Goal: Task Accomplishment & Management: Complete application form

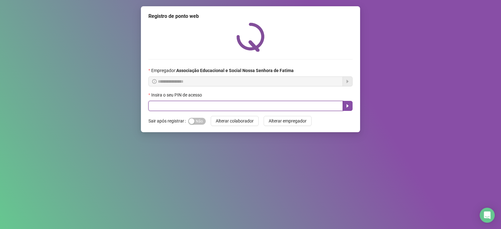
drag, startPoint x: 231, startPoint y: 106, endPoint x: 253, endPoint y: 90, distance: 27.0
click at [244, 97] on div "Insira o seu PIN de acesso" at bounding box center [250, 100] width 204 height 19
type input "***"
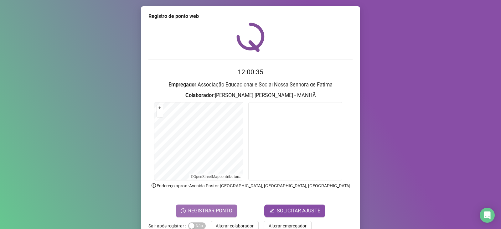
click at [231, 214] on button "REGISTRAR PONTO" at bounding box center [207, 210] width 62 height 13
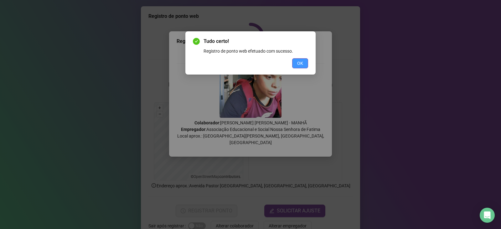
click at [302, 64] on span "OK" at bounding box center [300, 63] width 6 height 7
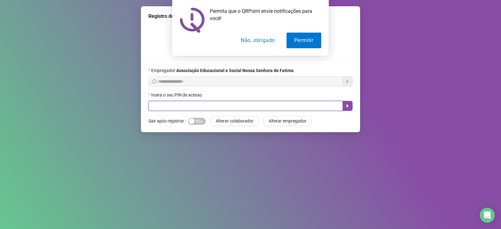
click at [200, 111] on input "text" at bounding box center [245, 106] width 194 height 10
type input "*****"
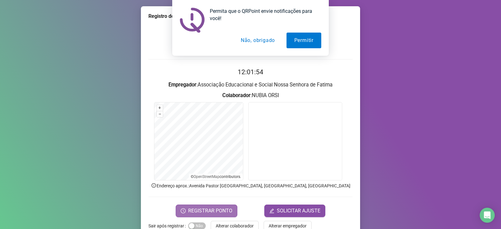
click at [227, 208] on span "REGISTRAR PONTO" at bounding box center [210, 211] width 44 height 8
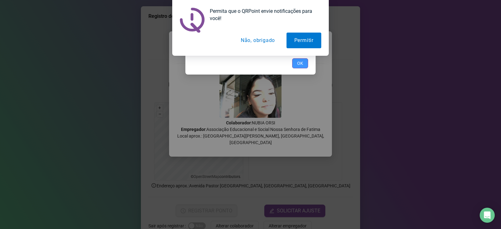
click at [300, 67] on button "OK" at bounding box center [300, 63] width 16 height 10
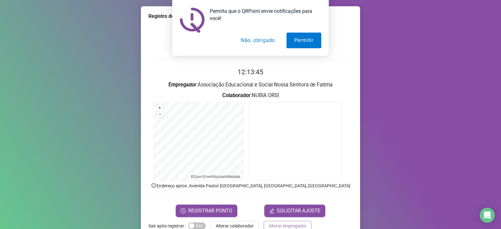
click at [282, 225] on span "Alterar empregador" at bounding box center [288, 225] width 38 height 7
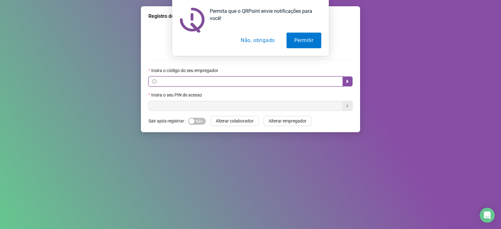
click at [215, 81] on input "text" at bounding box center [248, 81] width 181 height 7
type input "**********"
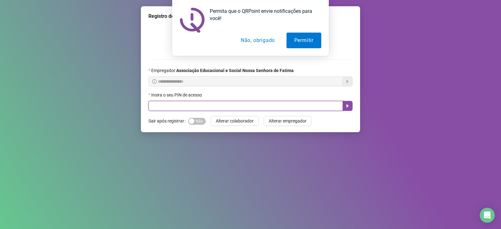
click at [221, 108] on input "text" at bounding box center [245, 106] width 194 height 10
type input "*****"
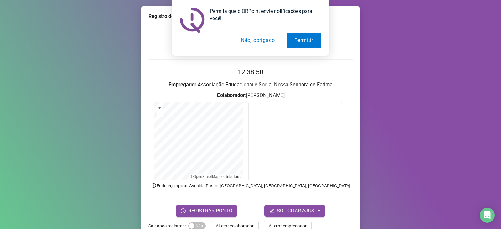
click at [257, 39] on button "Não, obrigado" at bounding box center [258, 41] width 50 height 16
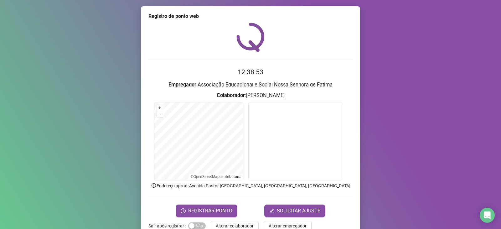
scroll to position [16, 0]
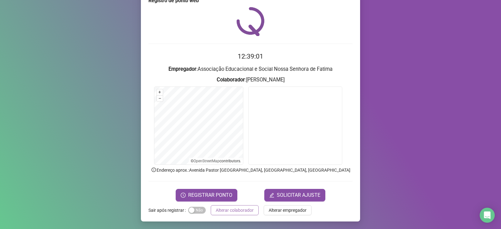
click at [241, 208] on span "Alterar colaborador" at bounding box center [235, 210] width 38 height 7
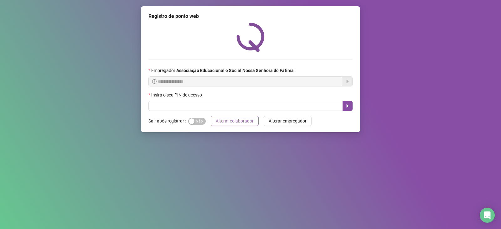
scroll to position [0, 0]
click at [211, 116] on button "Alterar colaborador" at bounding box center [235, 121] width 48 height 10
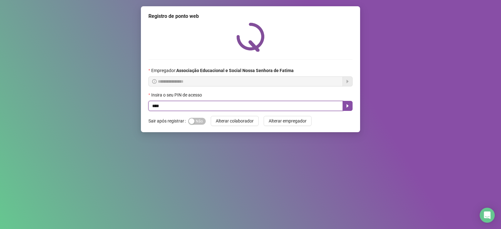
click at [198, 108] on input "text" at bounding box center [245, 106] width 194 height 10
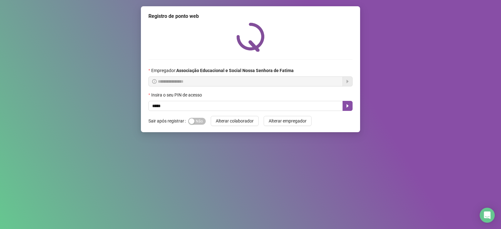
click at [202, 115] on div "**********" at bounding box center [250, 69] width 219 height 126
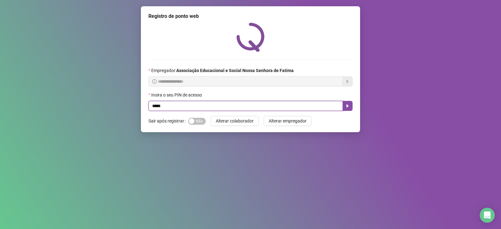
click at [204, 105] on input "text" at bounding box center [245, 106] width 194 height 10
click at [199, 110] on input "text" at bounding box center [245, 106] width 194 height 10
click at [198, 106] on input "text" at bounding box center [245, 106] width 194 height 10
type input "****"
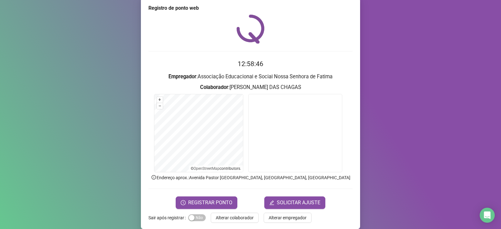
scroll to position [16, 0]
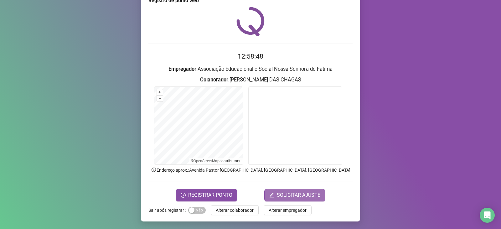
click at [285, 195] on span "SOLICITAR AJUSTE" at bounding box center [299, 195] width 44 height 8
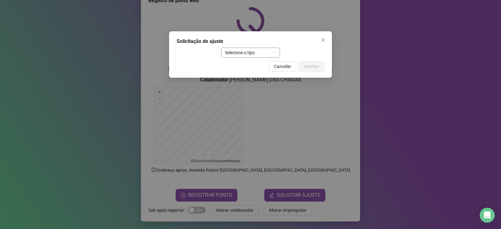
click at [265, 49] on span "Selecione o tipo" at bounding box center [251, 52] width 52 height 9
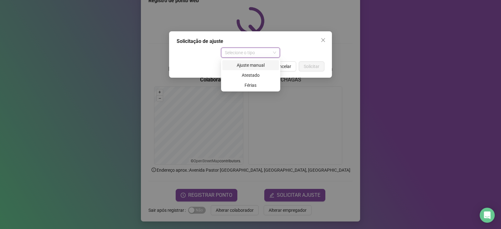
click at [244, 64] on div "Ajuste manual" at bounding box center [250, 65] width 49 height 7
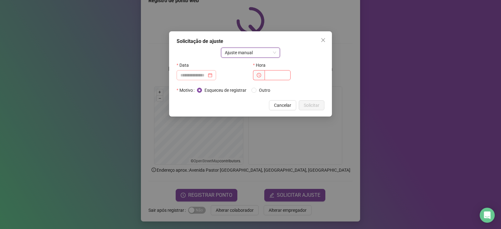
click at [212, 77] on div at bounding box center [196, 75] width 32 height 7
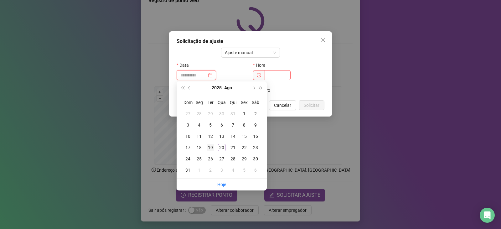
type input "**********"
click at [214, 148] on td "19" at bounding box center [210, 147] width 11 height 11
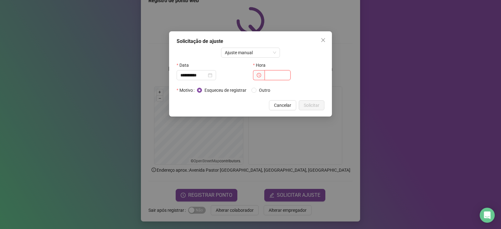
click at [274, 78] on input "text" at bounding box center [278, 75] width 26 height 10
type input "*****"
click at [304, 103] on span "Solicitar" at bounding box center [312, 105] width 16 height 7
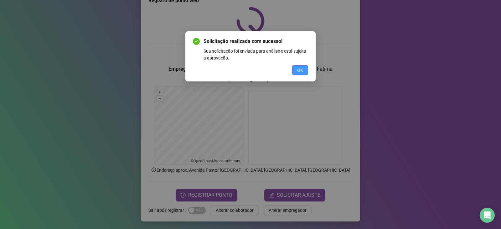
click at [305, 69] on button "OK" at bounding box center [300, 70] width 16 height 10
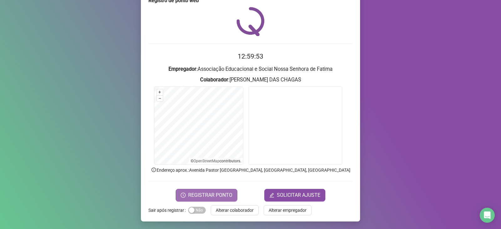
click at [209, 194] on span "REGISTRAR PONTO" at bounding box center [210, 195] width 44 height 8
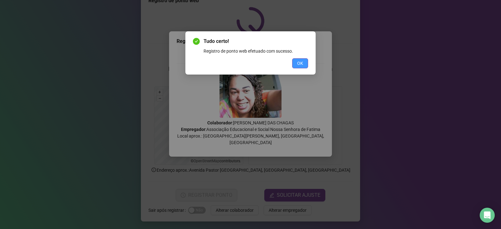
click at [301, 64] on span "OK" at bounding box center [300, 63] width 6 height 7
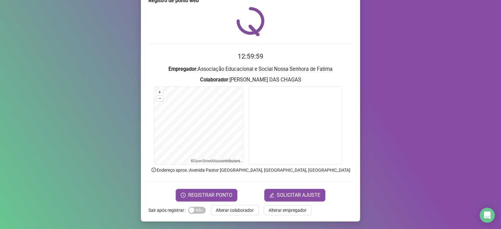
click at [241, 203] on div "Registro de ponto web 12:59:59 Empregador : Associação Educacional e Social Nos…" at bounding box center [250, 106] width 219 height 231
click at [240, 211] on span "Alterar colaborador" at bounding box center [235, 210] width 38 height 7
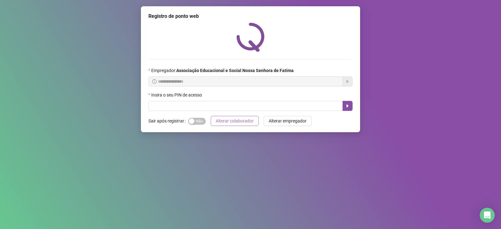
scroll to position [0, 0]
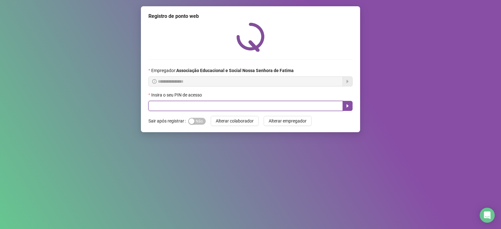
click at [272, 106] on input "text" at bounding box center [245, 106] width 194 height 10
type input "*****"
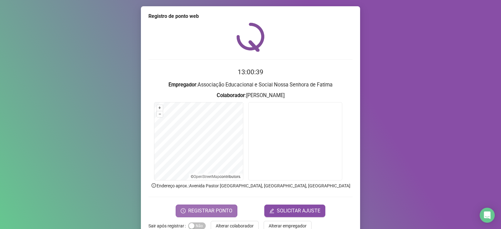
click at [224, 210] on span "REGISTRAR PONTO" at bounding box center [210, 211] width 44 height 8
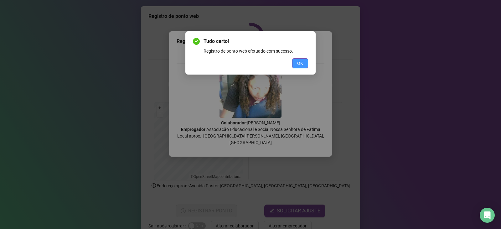
click at [296, 65] on button "OK" at bounding box center [300, 63] width 16 height 10
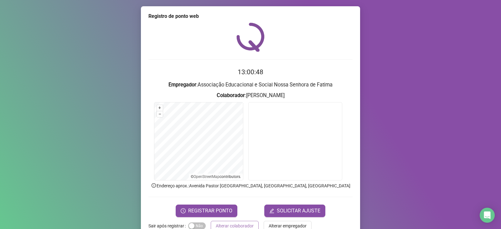
click at [233, 223] on span "Alterar colaborador" at bounding box center [235, 225] width 38 height 7
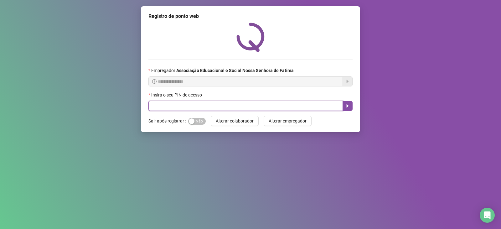
click at [180, 106] on input "text" at bounding box center [245, 106] width 194 height 10
type input "****"
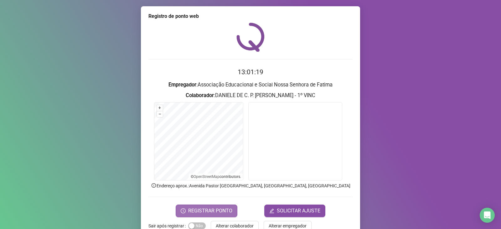
click at [221, 208] on span "REGISTRAR PONTO" at bounding box center [210, 211] width 44 height 8
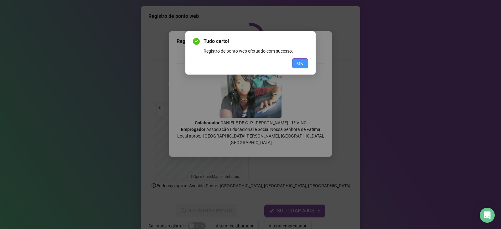
click at [303, 62] on button "OK" at bounding box center [300, 63] width 16 height 10
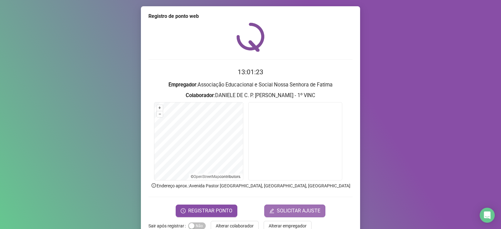
click at [276, 204] on button "SOLICITAR AJUSTE" at bounding box center [294, 210] width 61 height 13
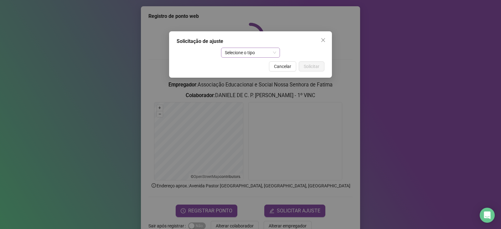
click at [280, 49] on div "Selecione o tipo" at bounding box center [250, 53] width 59 height 10
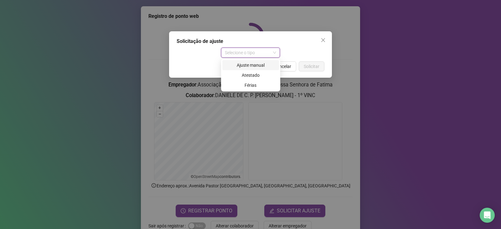
click at [265, 67] on div "Ajuste manual" at bounding box center [250, 65] width 49 height 7
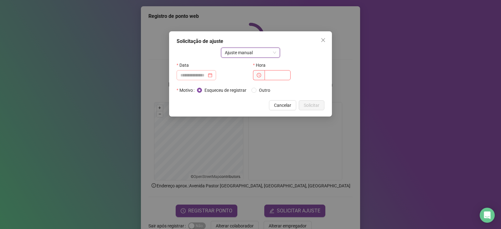
click at [209, 70] on div at bounding box center [196, 75] width 39 height 10
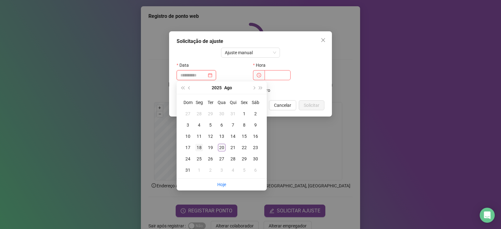
type input "**********"
click at [201, 144] on div "18" at bounding box center [199, 148] width 8 height 8
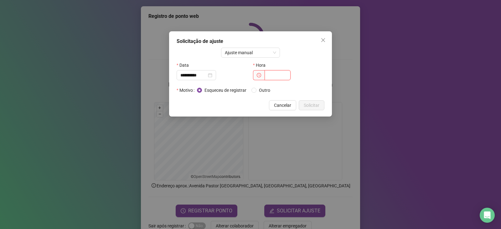
click at [275, 77] on input "text" at bounding box center [278, 75] width 26 height 10
type input "*****"
click at [317, 105] on span "Solicitar" at bounding box center [312, 105] width 16 height 7
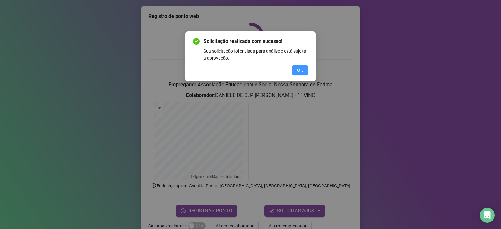
click at [293, 72] on button "OK" at bounding box center [300, 70] width 16 height 10
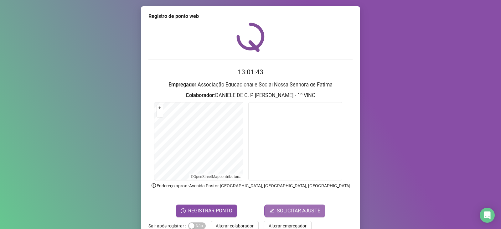
click at [302, 209] on span "SOLICITAR AJUSTE" at bounding box center [299, 211] width 44 height 8
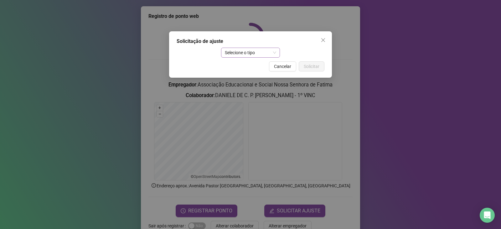
click at [275, 51] on span "Selecione o tipo" at bounding box center [251, 52] width 52 height 9
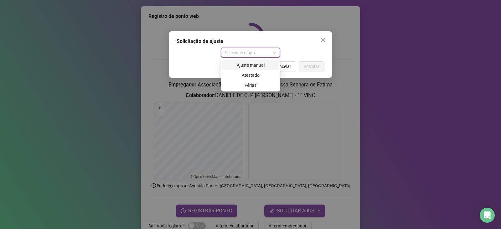
click at [269, 66] on div "Ajuste manual" at bounding box center [250, 65] width 49 height 7
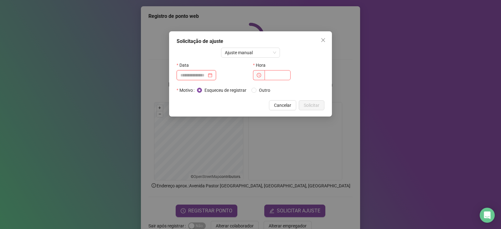
click at [207, 74] on input at bounding box center [193, 75] width 26 height 7
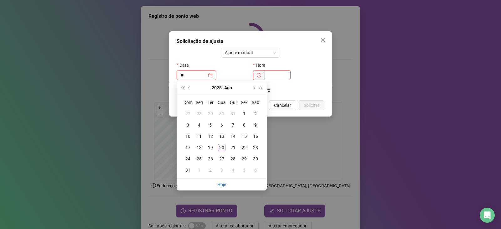
type input "*"
type input "**********"
click at [198, 146] on div "18" at bounding box center [199, 148] width 8 height 8
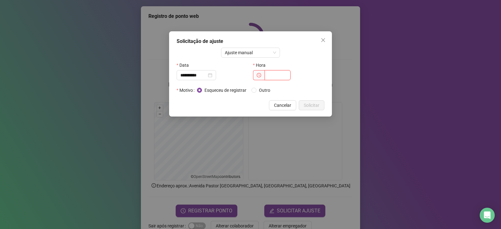
click at [279, 74] on input "text" at bounding box center [278, 75] width 26 height 10
type input "*****"
click at [320, 109] on button "Solicitar" at bounding box center [312, 105] width 26 height 10
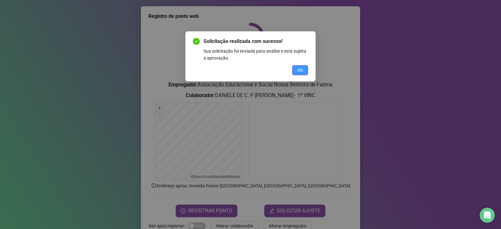
click at [305, 66] on button "OK" at bounding box center [300, 70] width 16 height 10
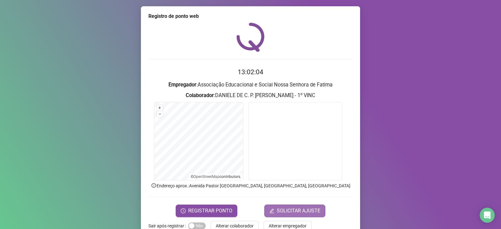
click at [297, 206] on button "SOLICITAR AJUSTE" at bounding box center [294, 210] width 61 height 13
click at [307, 211] on span "SOLICITAR AJUSTE" at bounding box center [299, 211] width 44 height 8
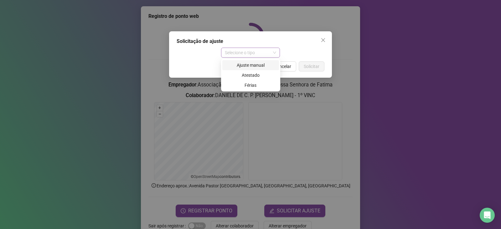
click at [271, 56] on span "Selecione o tipo" at bounding box center [251, 52] width 52 height 9
click at [268, 63] on div "Ajuste manual" at bounding box center [250, 65] width 49 height 7
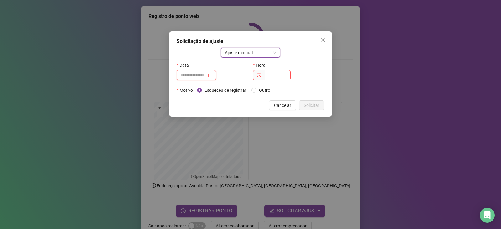
click at [207, 75] on input at bounding box center [193, 75] width 26 height 7
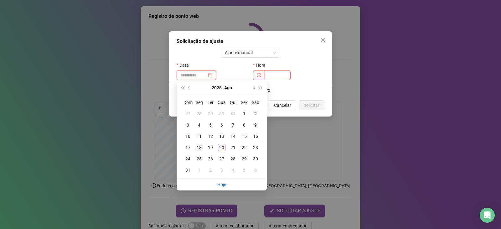
type input "**********"
click at [201, 148] on div "18" at bounding box center [199, 148] width 8 height 8
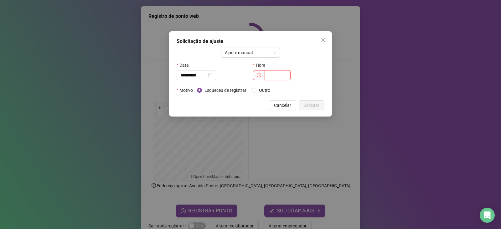
click at [278, 73] on input "text" at bounding box center [278, 75] width 26 height 10
type input "*****"
click at [308, 108] on span "Solicitar" at bounding box center [312, 105] width 16 height 7
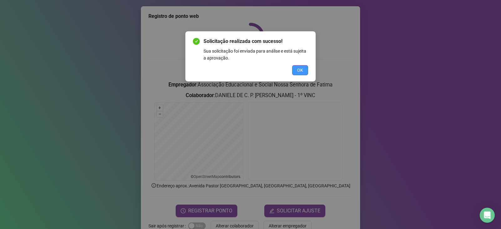
click at [297, 74] on button "OK" at bounding box center [300, 70] width 16 height 10
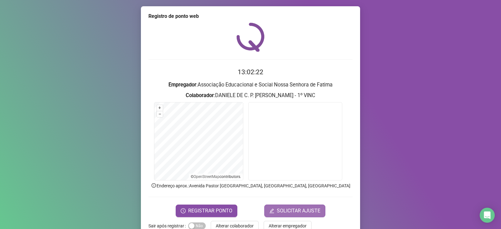
drag, startPoint x: 274, startPoint y: 212, endPoint x: 275, endPoint y: 204, distance: 7.6
click at [275, 207] on button "SOLICITAR AJUSTE" at bounding box center [294, 210] width 61 height 13
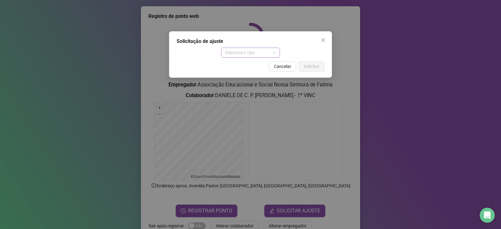
click at [272, 54] on span "Selecione o tipo" at bounding box center [251, 52] width 52 height 9
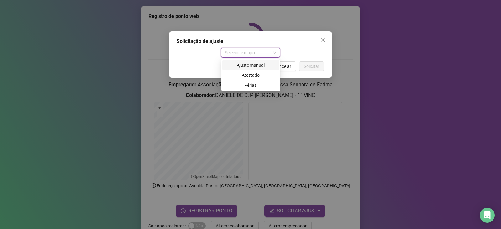
click at [266, 65] on div "Ajuste manual" at bounding box center [250, 65] width 49 height 7
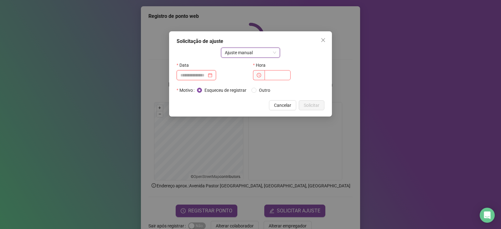
click at [196, 77] on input at bounding box center [193, 75] width 26 height 7
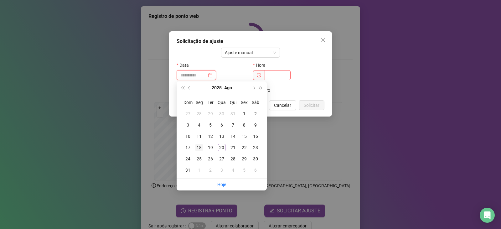
type input "**********"
click at [196, 146] on div "18" at bounding box center [199, 148] width 8 height 8
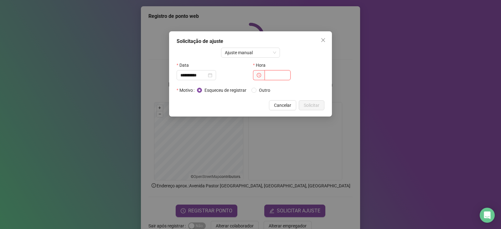
click at [280, 76] on input "text" at bounding box center [278, 75] width 26 height 10
type input "*****"
click at [320, 105] on button "Solicitar" at bounding box center [312, 105] width 26 height 10
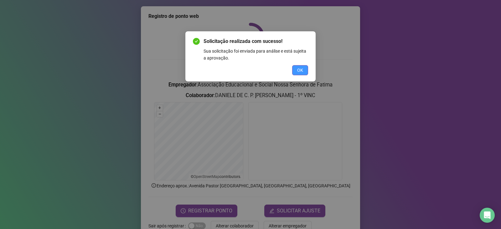
click at [302, 68] on span "OK" at bounding box center [300, 70] width 6 height 7
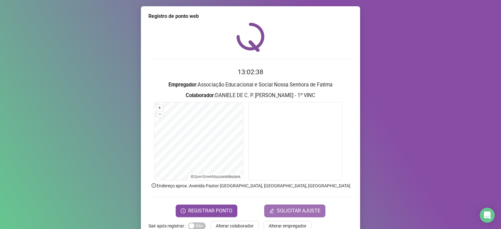
click at [295, 206] on button "SOLICITAR AJUSTE" at bounding box center [294, 210] width 61 height 13
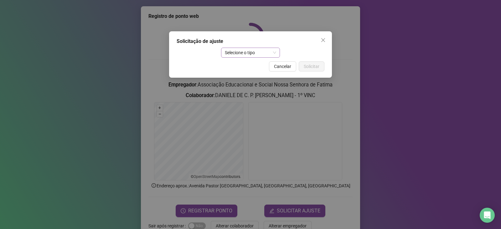
click at [276, 53] on div "Selecione o tipo" at bounding box center [250, 53] width 59 height 10
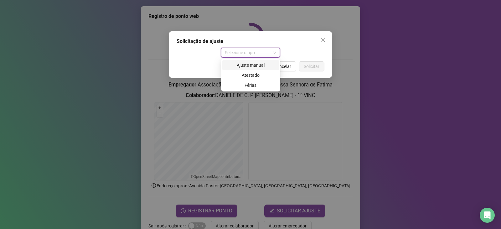
click at [269, 67] on div "Ajuste manual" at bounding box center [250, 65] width 49 height 7
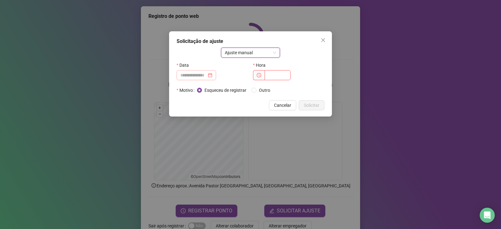
click at [203, 71] on div at bounding box center [196, 75] width 39 height 10
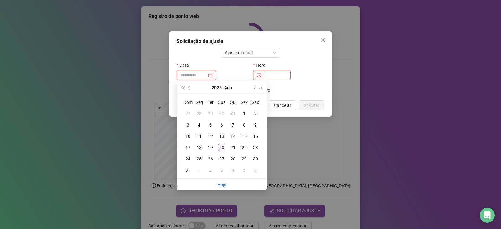
type input "**********"
drag, startPoint x: 220, startPoint y: 147, endPoint x: 225, endPoint y: 95, distance: 51.9
click at [220, 147] on div "20" at bounding box center [222, 148] width 8 height 8
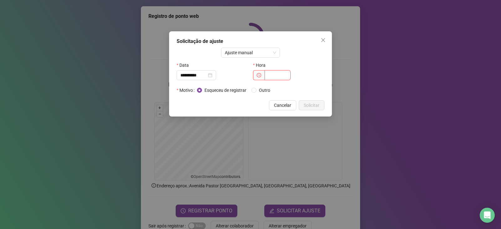
click at [276, 76] on input "text" at bounding box center [278, 75] width 26 height 10
type input "*****"
click at [310, 102] on span "Solicitar" at bounding box center [312, 105] width 16 height 7
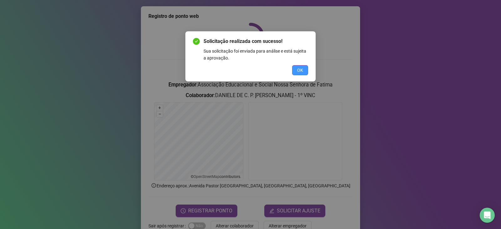
click at [304, 69] on button "OK" at bounding box center [300, 70] width 16 height 10
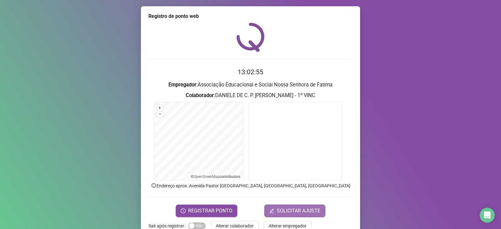
click at [307, 205] on button "SOLICITAR AJUSTE" at bounding box center [294, 210] width 61 height 13
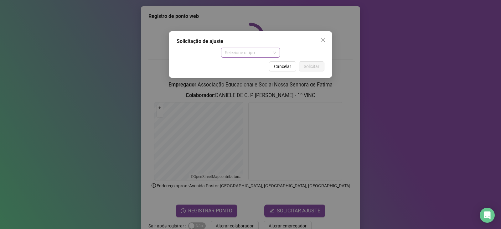
click at [269, 54] on span "Selecione o tipo" at bounding box center [251, 52] width 52 height 9
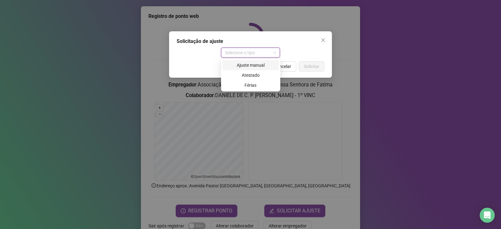
click at [261, 65] on div "Ajuste manual" at bounding box center [250, 65] width 49 height 7
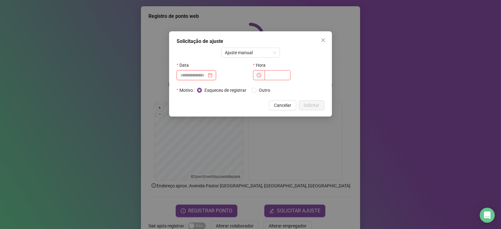
click at [207, 76] on input at bounding box center [193, 75] width 26 height 7
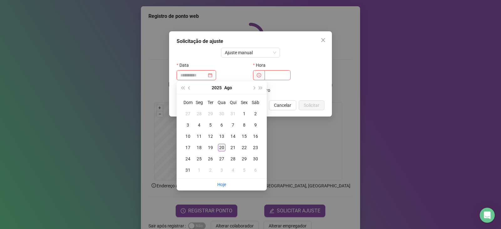
type input "**********"
click at [224, 148] on div "20" at bounding box center [222, 148] width 8 height 8
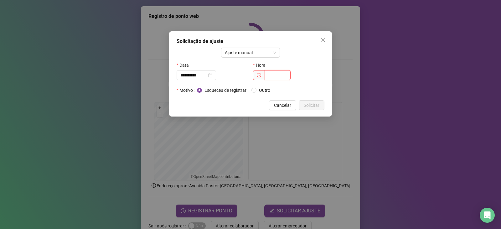
drag, startPoint x: 284, startPoint y: 77, endPoint x: 285, endPoint y: 69, distance: 7.6
click at [285, 76] on input "text" at bounding box center [278, 75] width 26 height 10
type input "*****"
click at [319, 104] on button "Solicitar" at bounding box center [312, 105] width 26 height 10
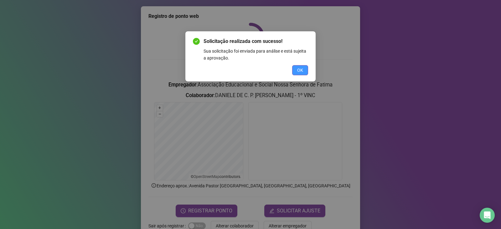
click at [296, 68] on button "OK" at bounding box center [300, 70] width 16 height 10
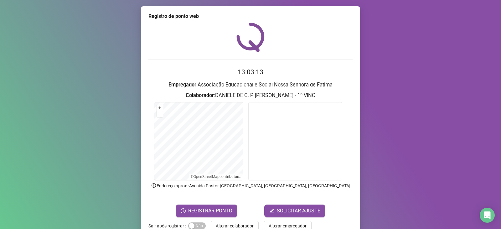
click at [296, 68] on div "Solicitação realizada com sucesso! Sua solicitação foi enviada para análise e e…" at bounding box center [250, 114] width 501 height 229
click at [304, 213] on span "SOLICITAR AJUSTE" at bounding box center [299, 211] width 44 height 8
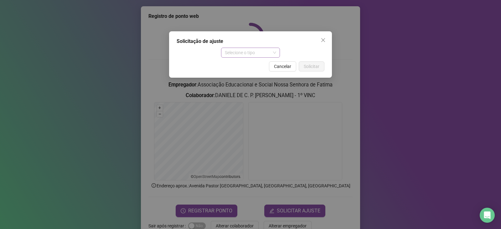
click at [260, 52] on span "Selecione o tipo" at bounding box center [251, 52] width 52 height 9
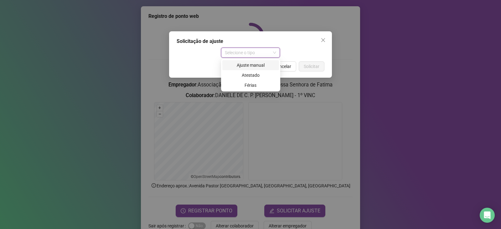
click at [257, 64] on div "Ajuste manual" at bounding box center [250, 65] width 49 height 7
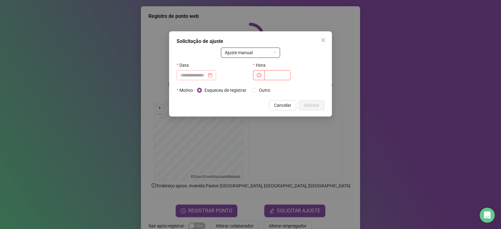
click at [206, 71] on div at bounding box center [196, 75] width 39 height 10
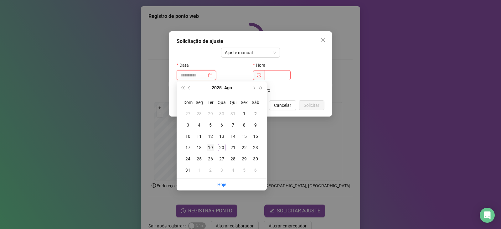
type input "**********"
click at [206, 146] on td "19" at bounding box center [210, 147] width 11 height 11
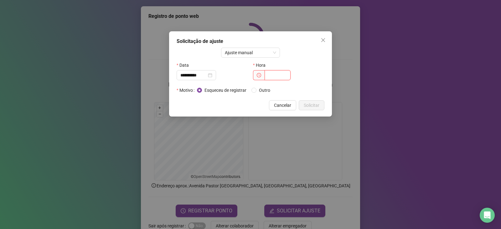
click at [284, 77] on input "text" at bounding box center [278, 75] width 26 height 10
type input "*****"
click at [309, 102] on span "Solicitar" at bounding box center [312, 105] width 16 height 7
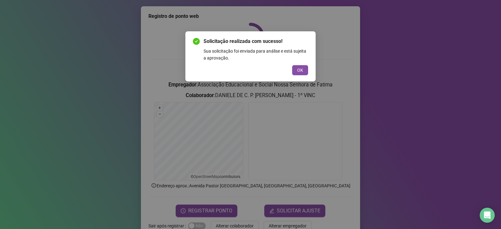
click at [305, 65] on div "Solicitação realizada com sucesso! Sua solicitação foi enviada para análise e e…" at bounding box center [250, 57] width 115 height 38
click at [303, 71] on button "OK" at bounding box center [300, 70] width 16 height 10
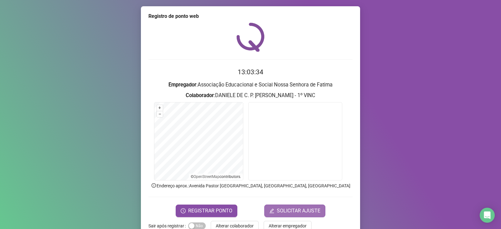
click at [306, 206] on button "SOLICITAR AJUSTE" at bounding box center [294, 210] width 61 height 13
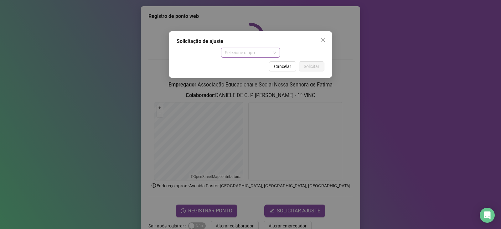
click at [271, 53] on span "Selecione o tipo" at bounding box center [251, 52] width 52 height 9
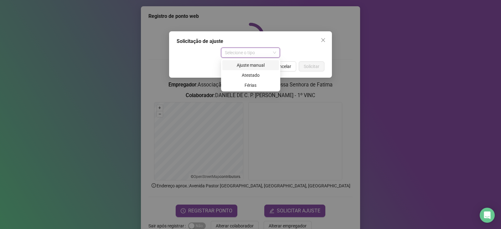
click at [269, 64] on div "Ajuste manual" at bounding box center [250, 65] width 49 height 7
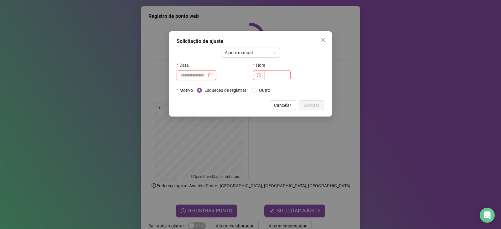
click at [204, 76] on input at bounding box center [193, 75] width 26 height 7
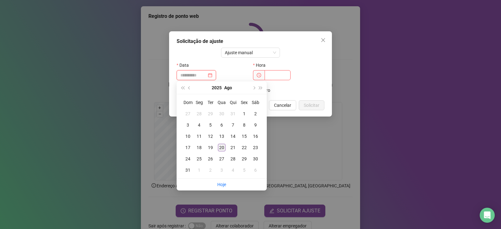
type input "**********"
click at [227, 147] on td "20" at bounding box center [221, 147] width 11 height 11
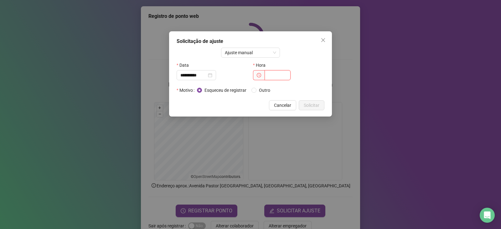
click at [280, 72] on input "text" at bounding box center [278, 75] width 26 height 10
type input "*****"
click at [313, 106] on span "Solicitar" at bounding box center [312, 105] width 16 height 7
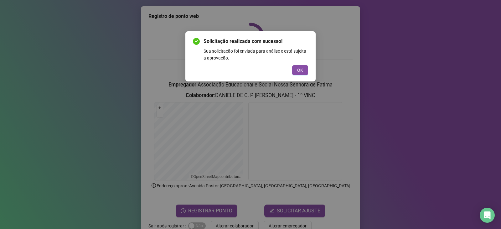
click at [303, 64] on div "Solicitação realizada com sucesso! Sua solicitação foi enviada para análise e e…" at bounding box center [250, 57] width 115 height 38
click at [300, 72] on span "OK" at bounding box center [300, 70] width 6 height 7
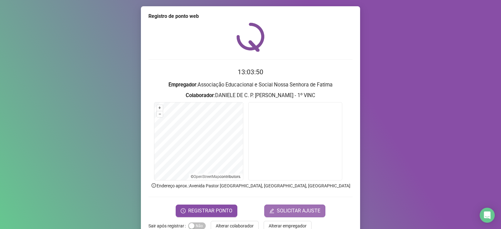
click at [298, 211] on span "SOLICITAR AJUSTE" at bounding box center [299, 211] width 44 height 8
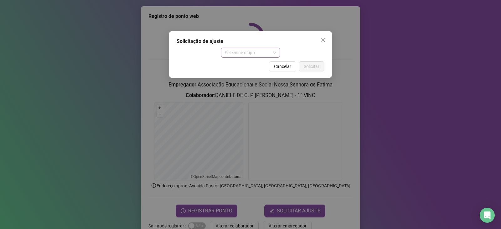
click at [268, 48] on span "Selecione o tipo" at bounding box center [251, 52] width 52 height 9
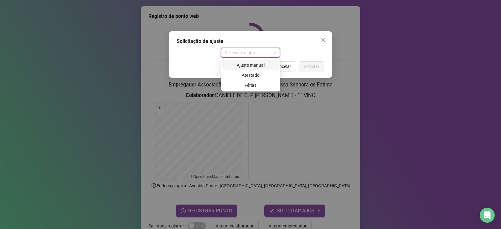
click at [267, 62] on div "Ajuste manual" at bounding box center [250, 65] width 49 height 7
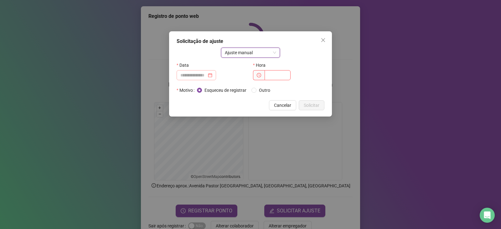
click at [195, 71] on div at bounding box center [196, 75] width 39 height 10
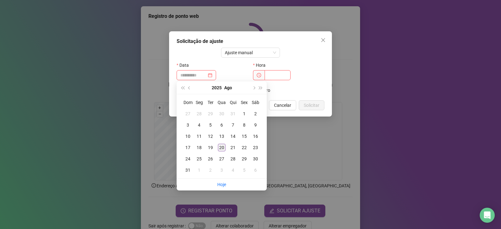
click at [224, 146] on div "20" at bounding box center [222, 148] width 8 height 8
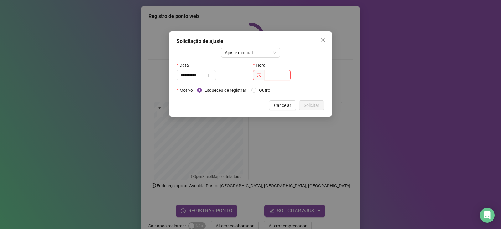
click at [277, 75] on input "text" at bounding box center [278, 75] width 26 height 10
click at [200, 75] on input "**********" at bounding box center [193, 75] width 26 height 7
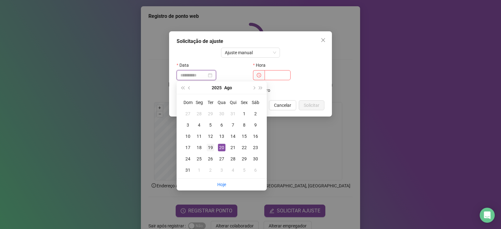
type input "**********"
drag, startPoint x: 209, startPoint y: 146, endPoint x: 226, endPoint y: 126, distance: 26.2
click at [209, 146] on div "19" at bounding box center [211, 148] width 8 height 8
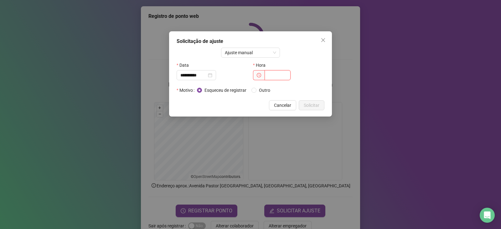
click at [280, 78] on input "text" at bounding box center [278, 75] width 26 height 10
type input "*****"
click at [316, 104] on span "Solicitar" at bounding box center [312, 105] width 16 height 7
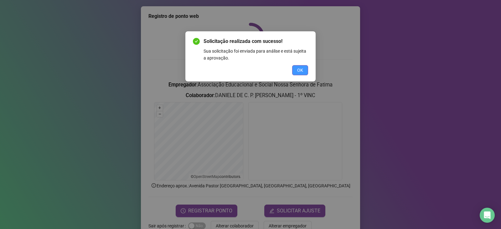
click at [303, 71] on span "OK" at bounding box center [300, 70] width 6 height 7
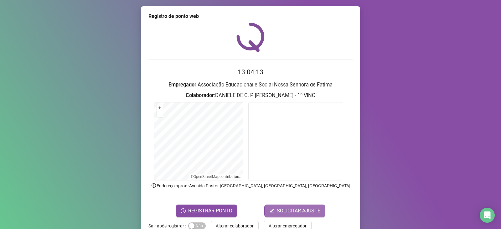
click at [287, 212] on span "SOLICITAR AJUSTE" at bounding box center [299, 211] width 44 height 8
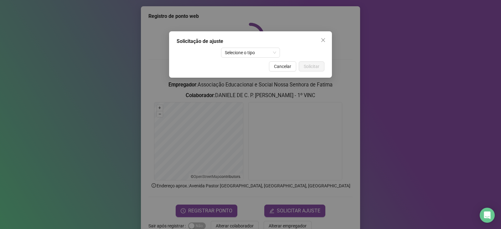
click at [263, 59] on div "Solicitação de ajuste Selecione o tipo Cancelar Solicitar" at bounding box center [250, 54] width 163 height 46
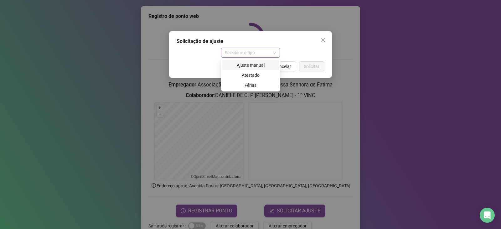
click at [269, 53] on span "Selecione o tipo" at bounding box center [251, 52] width 52 height 9
click at [264, 65] on div "Ajuste manual" at bounding box center [250, 65] width 49 height 7
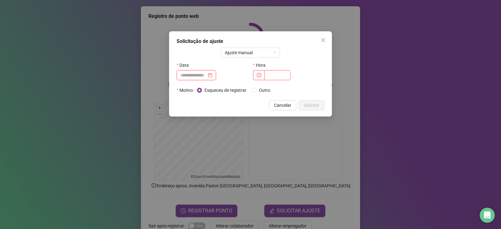
click at [207, 74] on input at bounding box center [193, 75] width 26 height 7
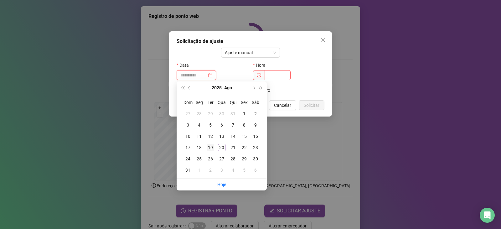
type input "**********"
click at [210, 148] on div "19" at bounding box center [211, 148] width 8 height 8
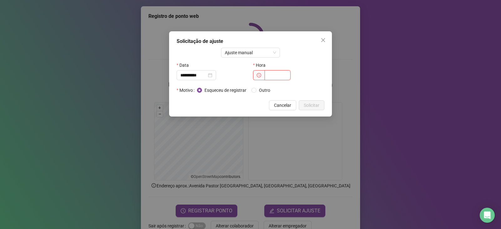
click at [270, 78] on input "text" at bounding box center [278, 75] width 26 height 10
type input "*****"
click at [307, 100] on div "**********" at bounding box center [250, 73] width 163 height 85
click at [304, 101] on button "Solicitar" at bounding box center [312, 105] width 26 height 10
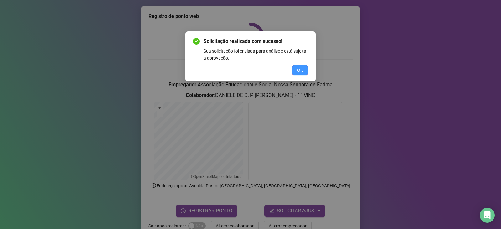
click at [301, 70] on span "OK" at bounding box center [300, 70] width 6 height 7
